Goal: Task Accomplishment & Management: Use online tool/utility

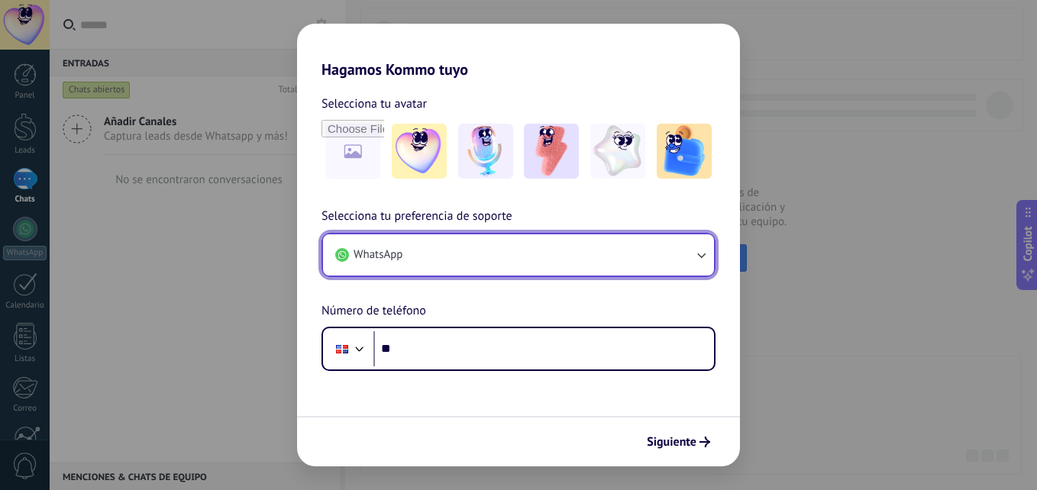
click at [375, 253] on span "WhatsApp" at bounding box center [377, 254] width 49 height 15
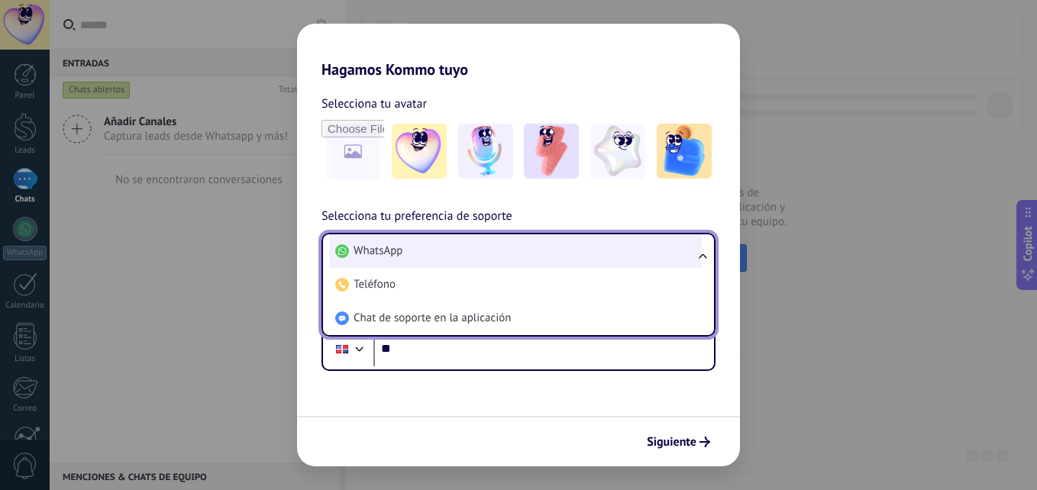
click at [378, 250] on span "WhatsApp" at bounding box center [377, 251] width 49 height 15
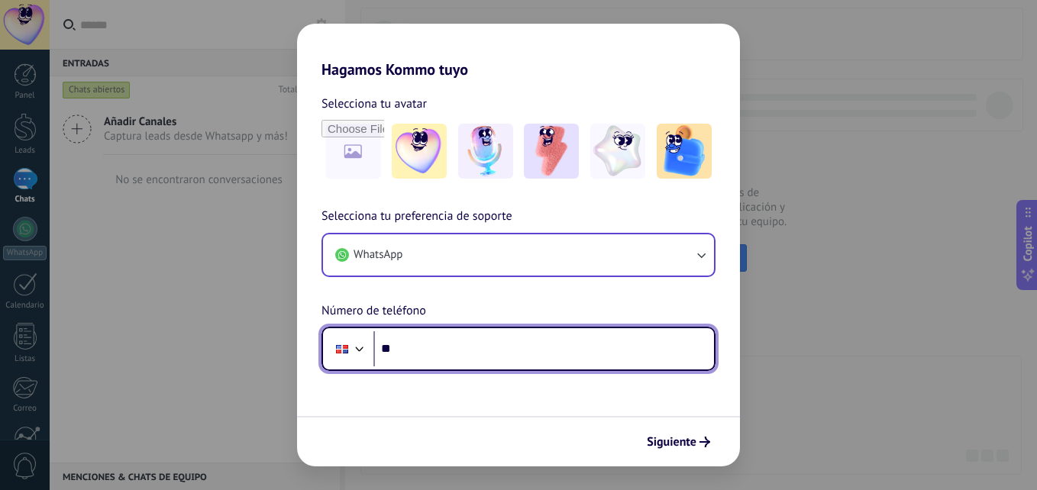
click at [387, 353] on input "**" at bounding box center [543, 348] width 340 height 35
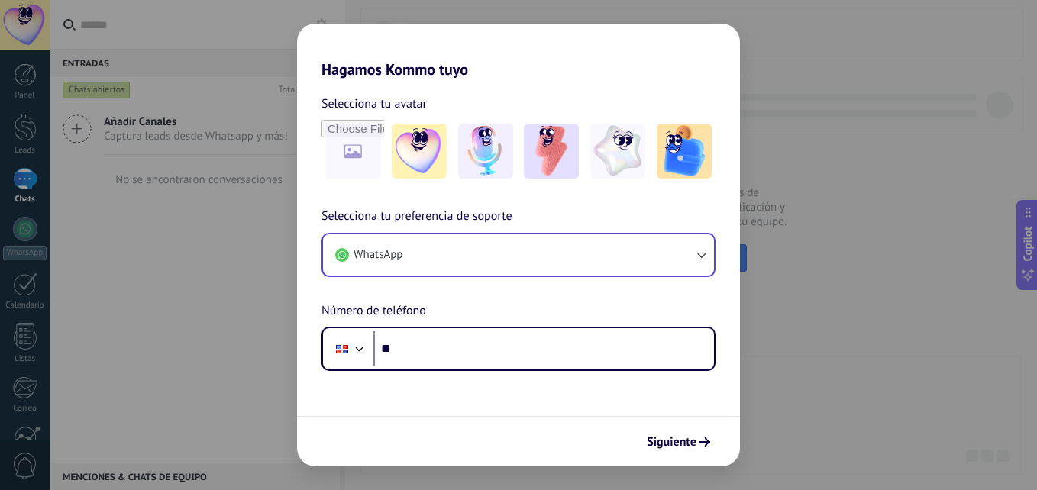
click at [276, 286] on div "Hagamos Kommo tuyo Selecciona tu avatar Selecciona tu preferencia de soporte Wh…" at bounding box center [518, 245] width 1037 height 490
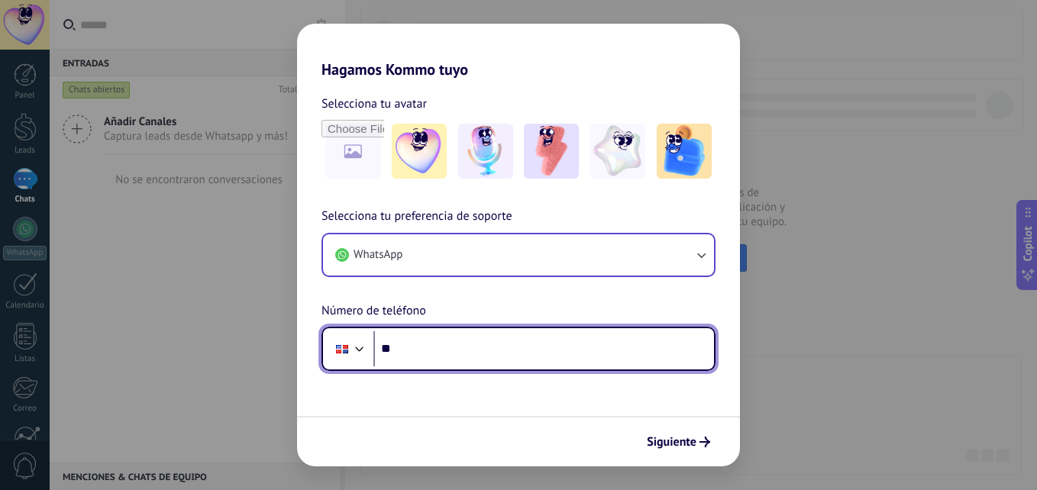
click at [393, 348] on input "**" at bounding box center [543, 348] width 340 height 35
type input "**"
type input "**********"
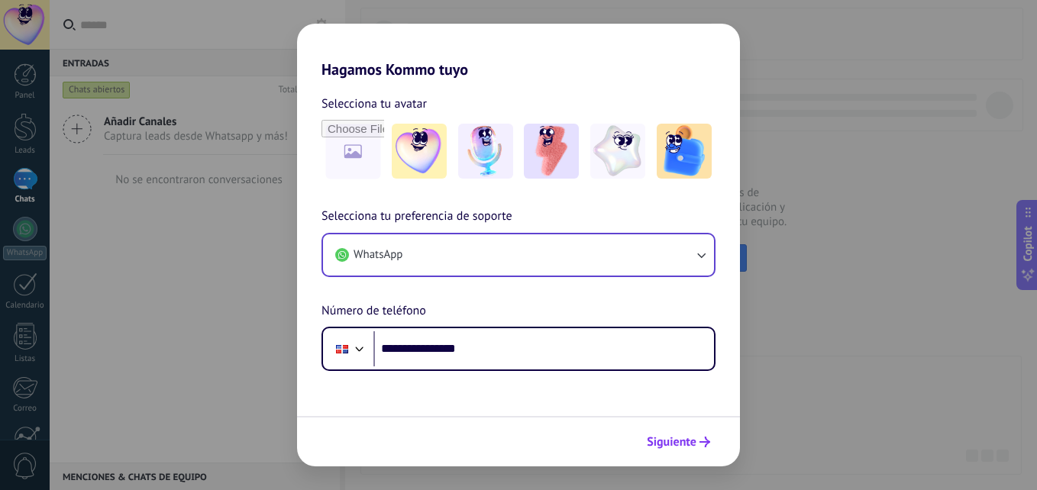
click at [679, 440] on span "Siguiente" at bounding box center [672, 442] width 50 height 11
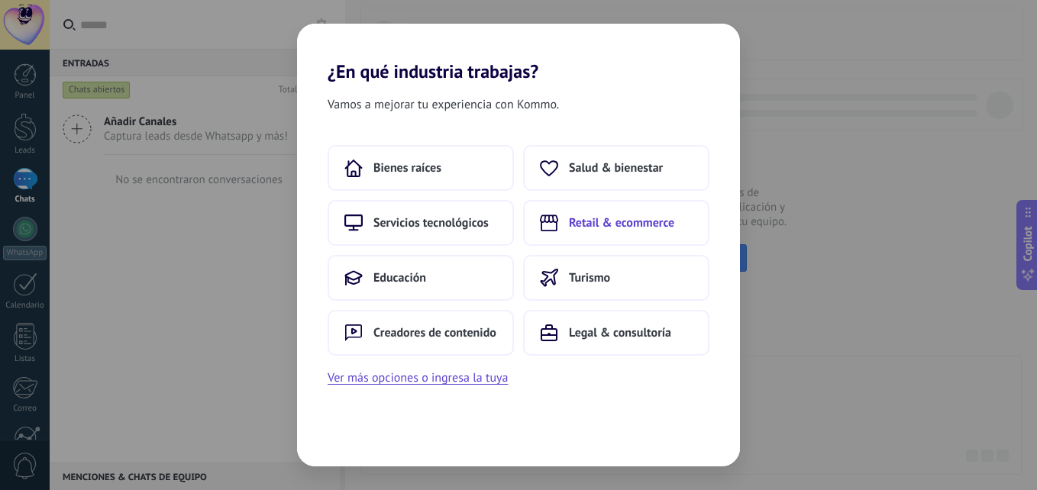
click at [621, 217] on span "Retail & ecommerce" at bounding box center [621, 222] width 105 height 15
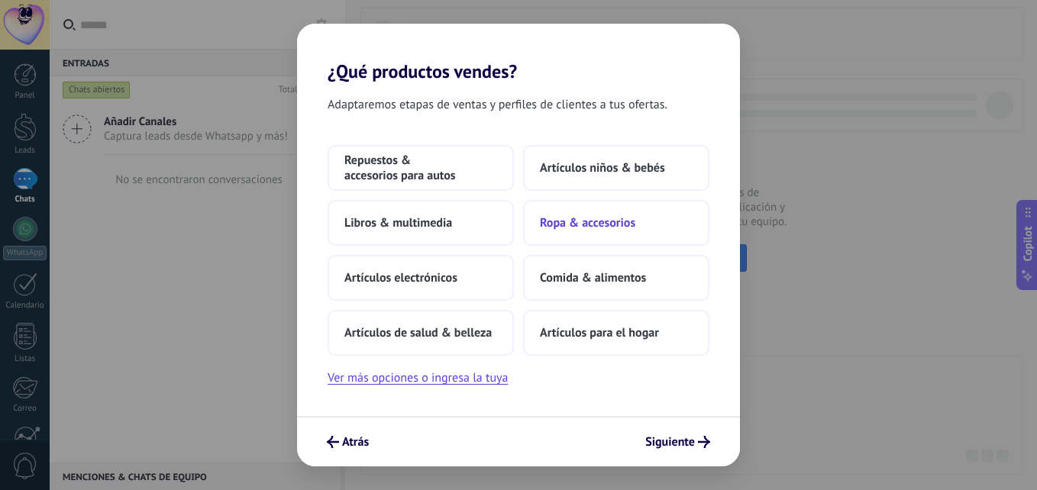
click at [605, 218] on span "Ropa & accesorios" at bounding box center [587, 222] width 95 height 15
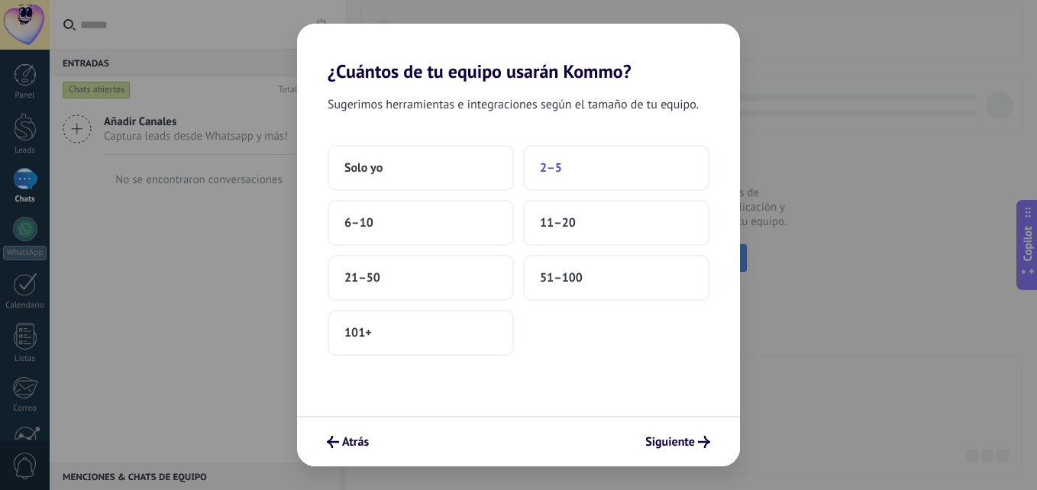
click at [569, 168] on button "2–5" at bounding box center [616, 168] width 186 height 46
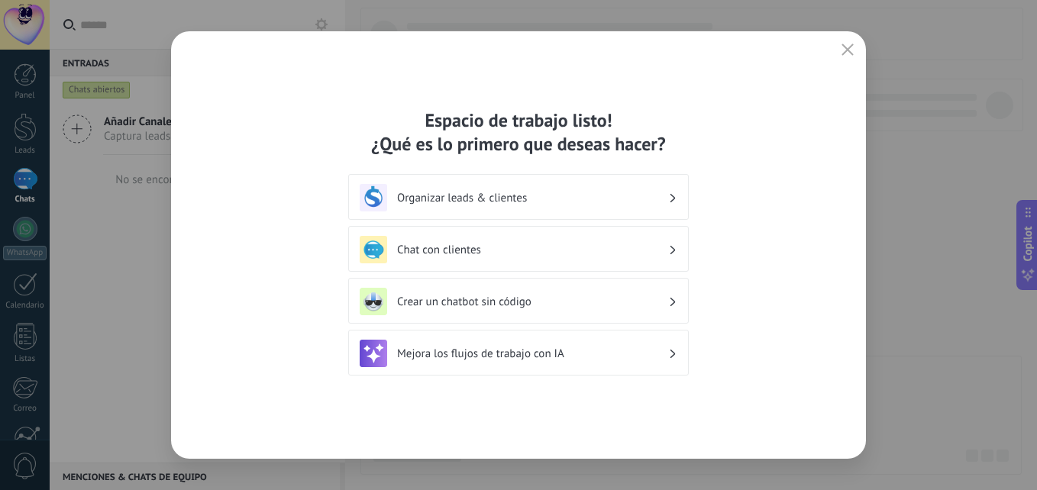
click at [486, 244] on h3 "Chat con clientes" at bounding box center [532, 250] width 271 height 15
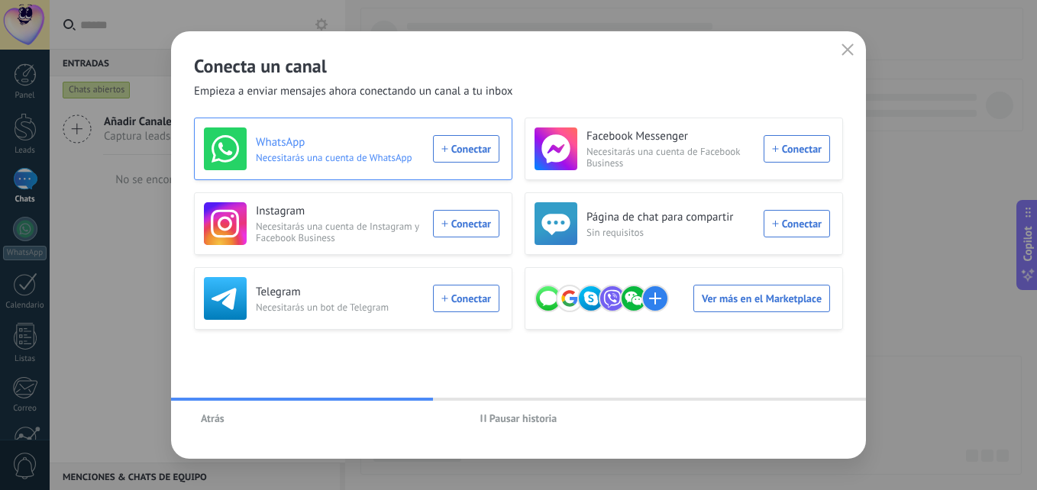
click at [459, 150] on div "WhatsApp Necesitarás una cuenta de WhatsApp Conectar" at bounding box center [351, 148] width 295 height 43
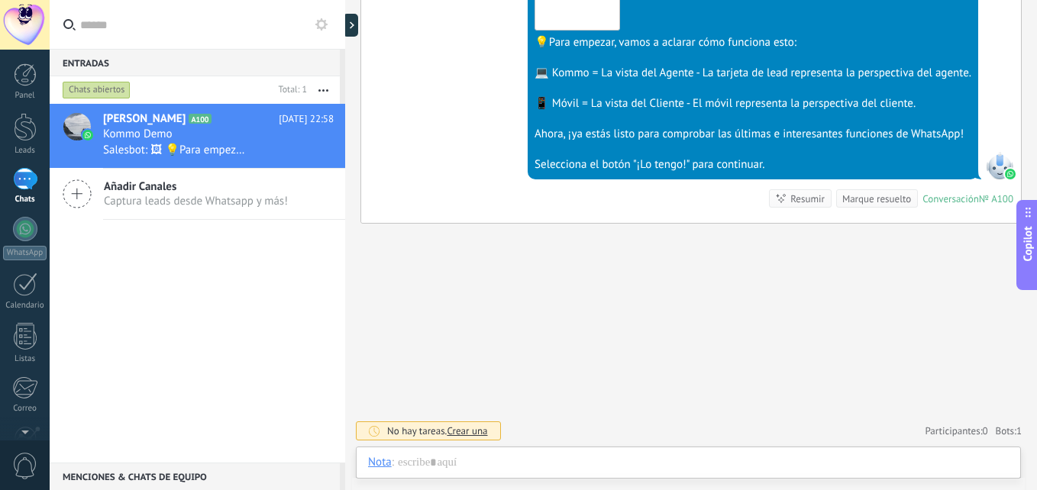
scroll to position [23, 0]
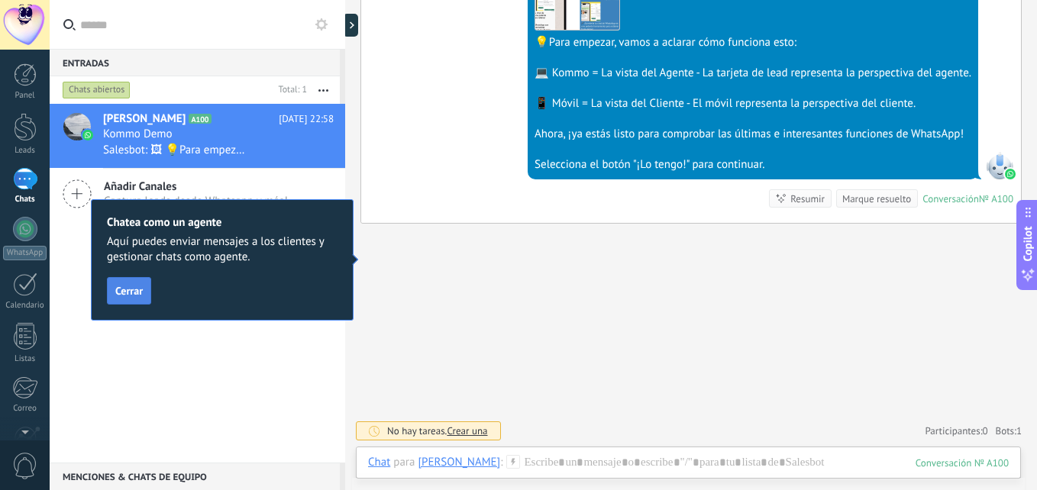
click at [125, 290] on span "Cerrar" at bounding box center [128, 291] width 27 height 11
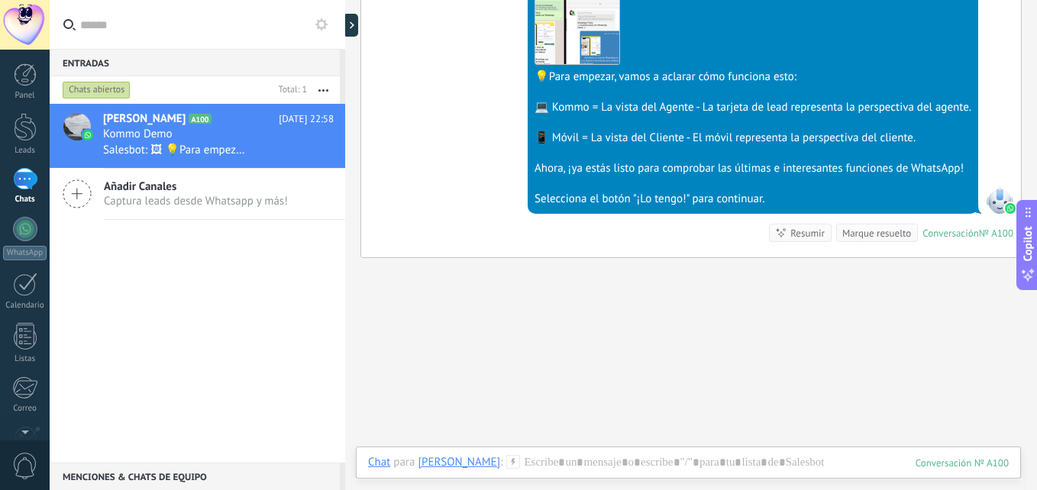
scroll to position [537, 0]
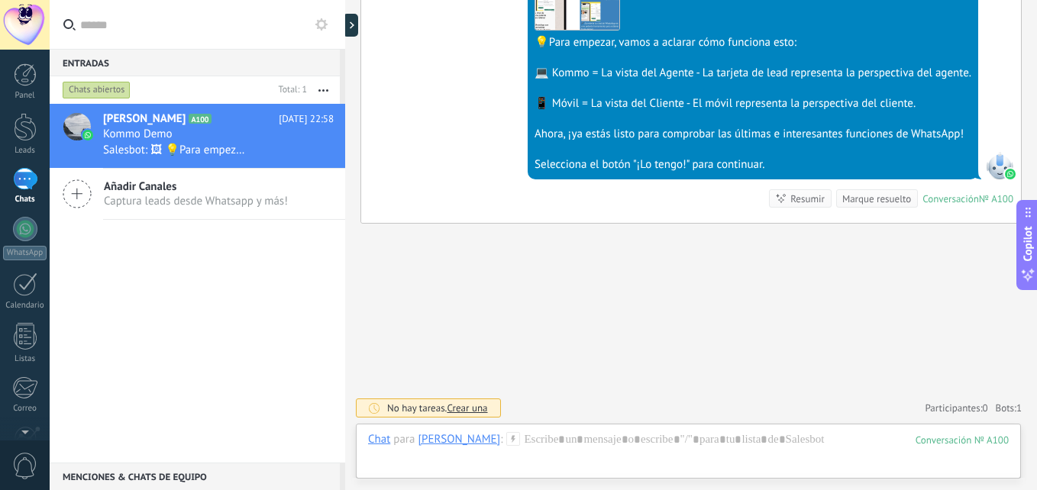
click at [647, 162] on div "Selecciona el botón "¡Lo tengo!" para continuar." at bounding box center [752, 164] width 437 height 15
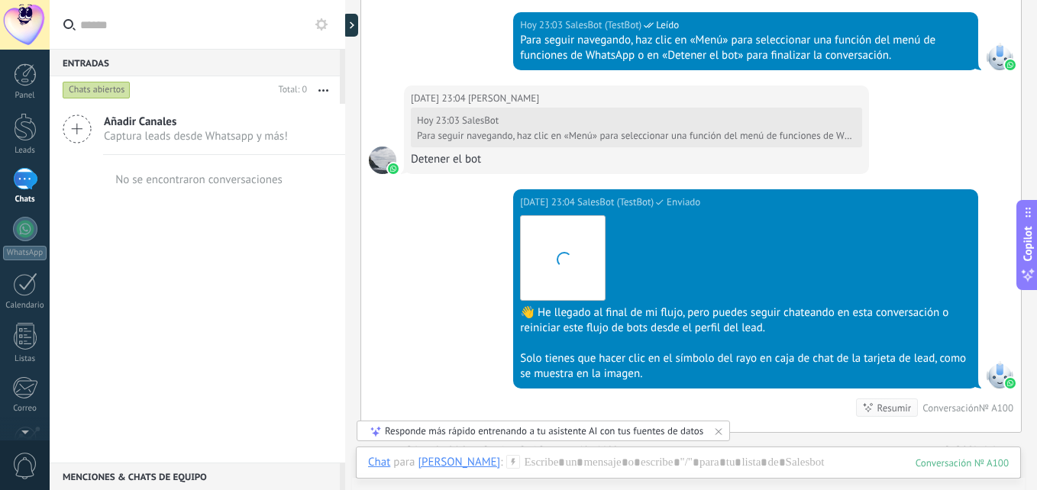
scroll to position [3221, 0]
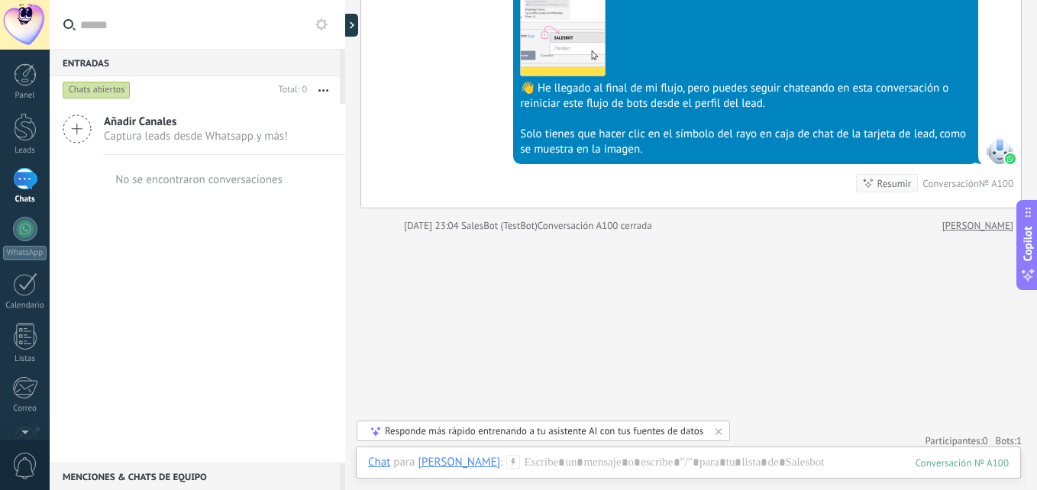
click at [21, 169] on div "1" at bounding box center [25, 179] width 24 height 22
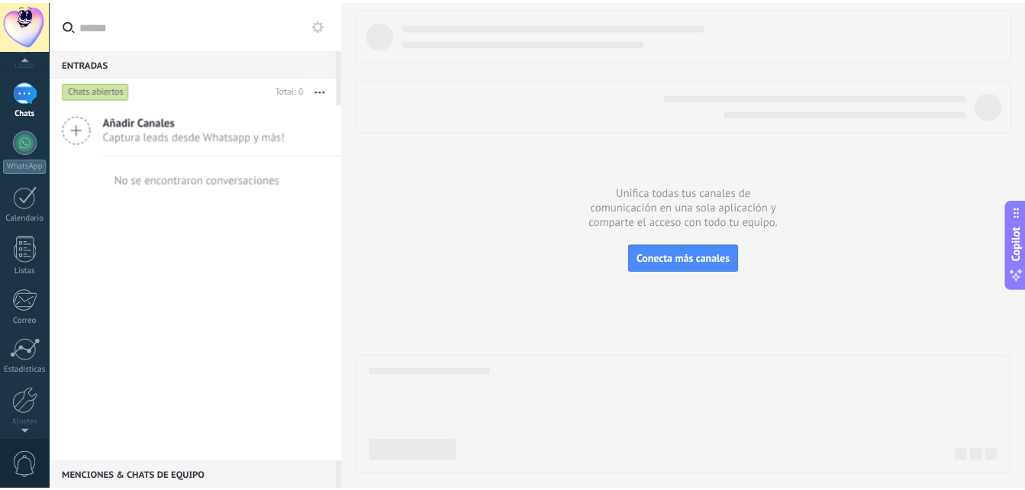
scroll to position [145, 0]
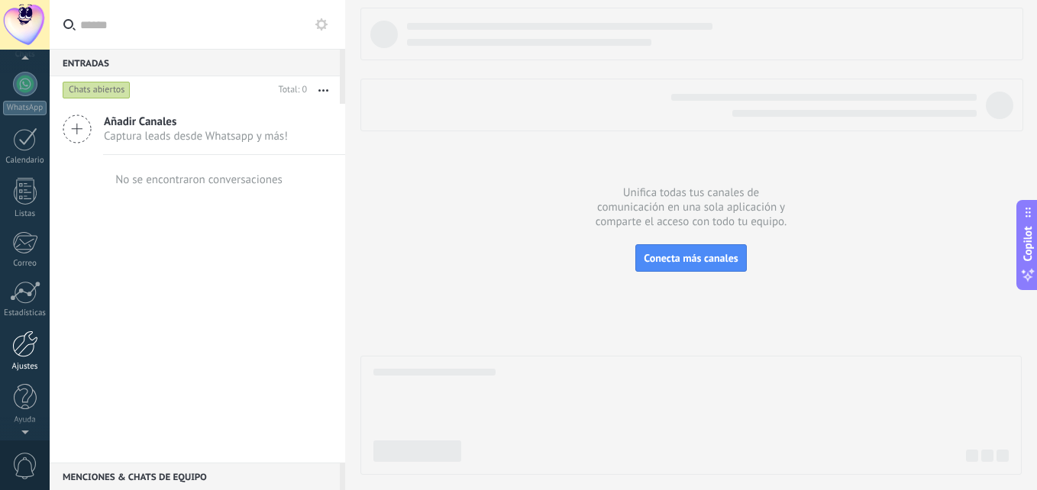
click at [26, 341] on div at bounding box center [25, 344] width 26 height 27
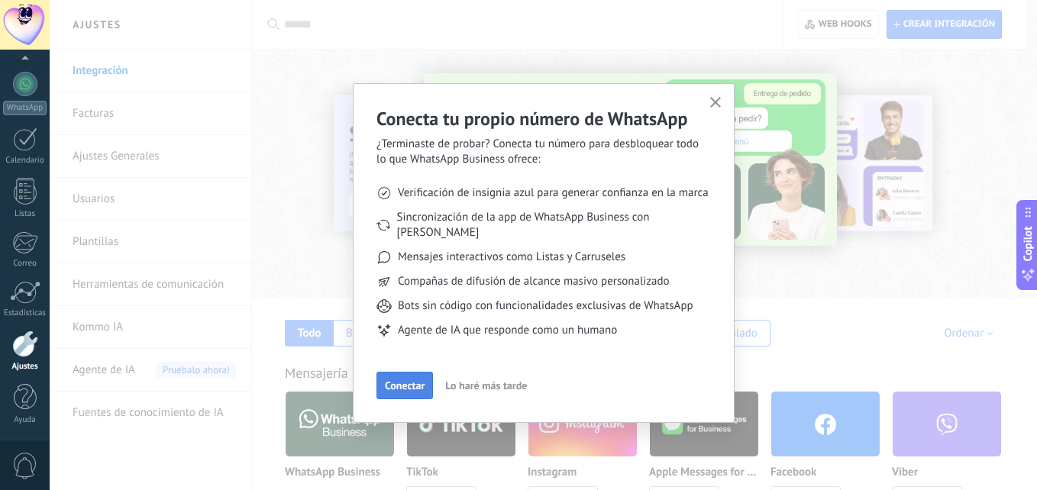
click at [416, 380] on span "Conectar" at bounding box center [405, 385] width 40 height 11
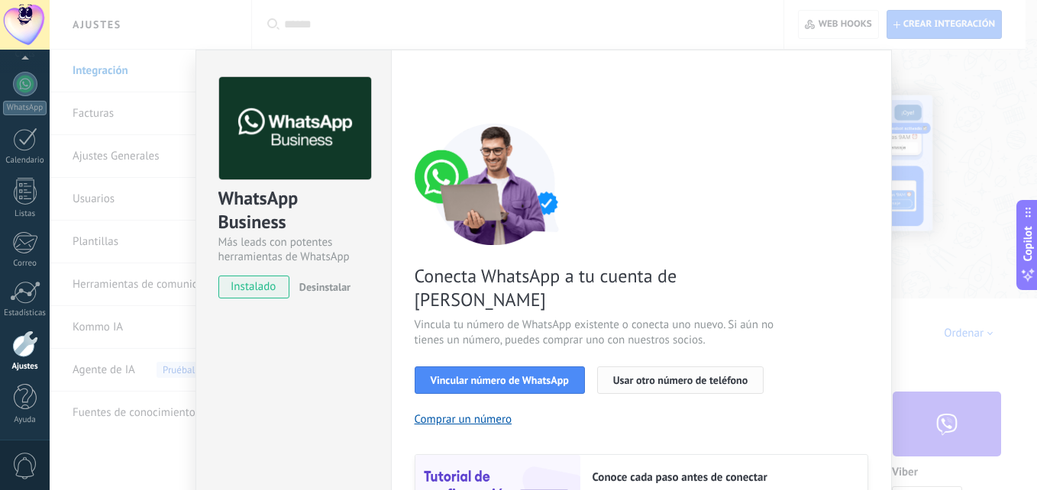
click at [622, 375] on span "Usar otro número de teléfono" at bounding box center [680, 380] width 134 height 11
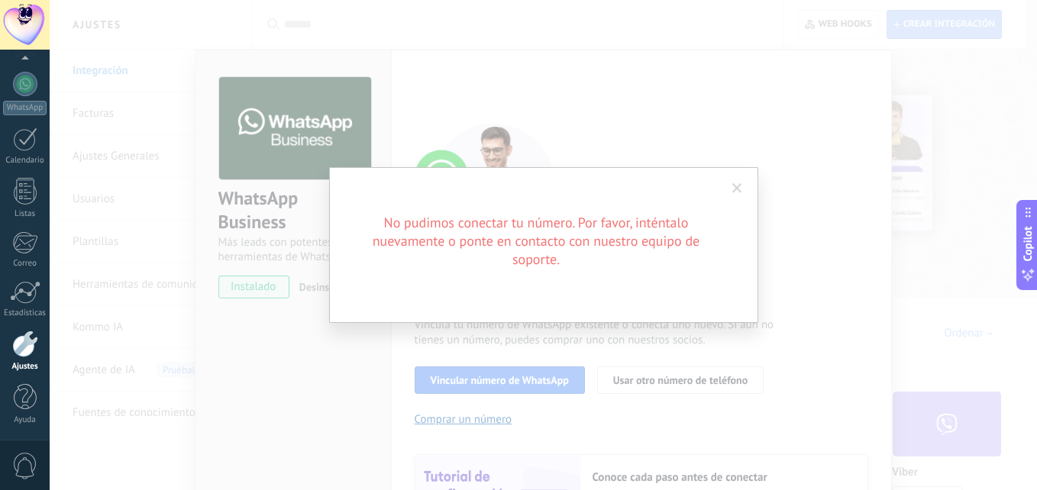
click at [740, 179] on span at bounding box center [736, 189] width 25 height 26
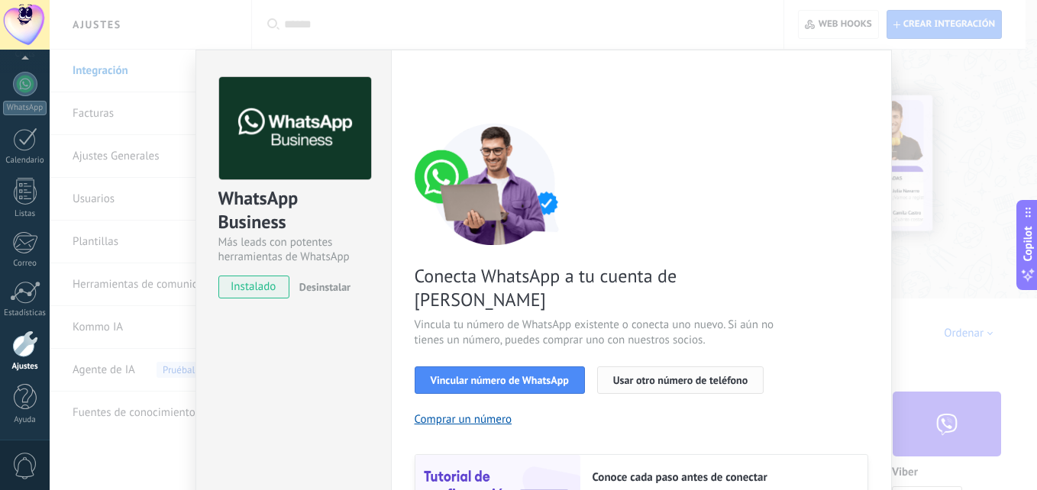
click at [676, 366] on button "Usar otro número de teléfono" at bounding box center [680, 379] width 166 height 27
click at [968, 76] on div "WhatsApp Business Más leads con potentes herramientas de WhatsApp instalado Des…" at bounding box center [543, 245] width 987 height 490
